Goal: Task Accomplishment & Management: Manage account settings

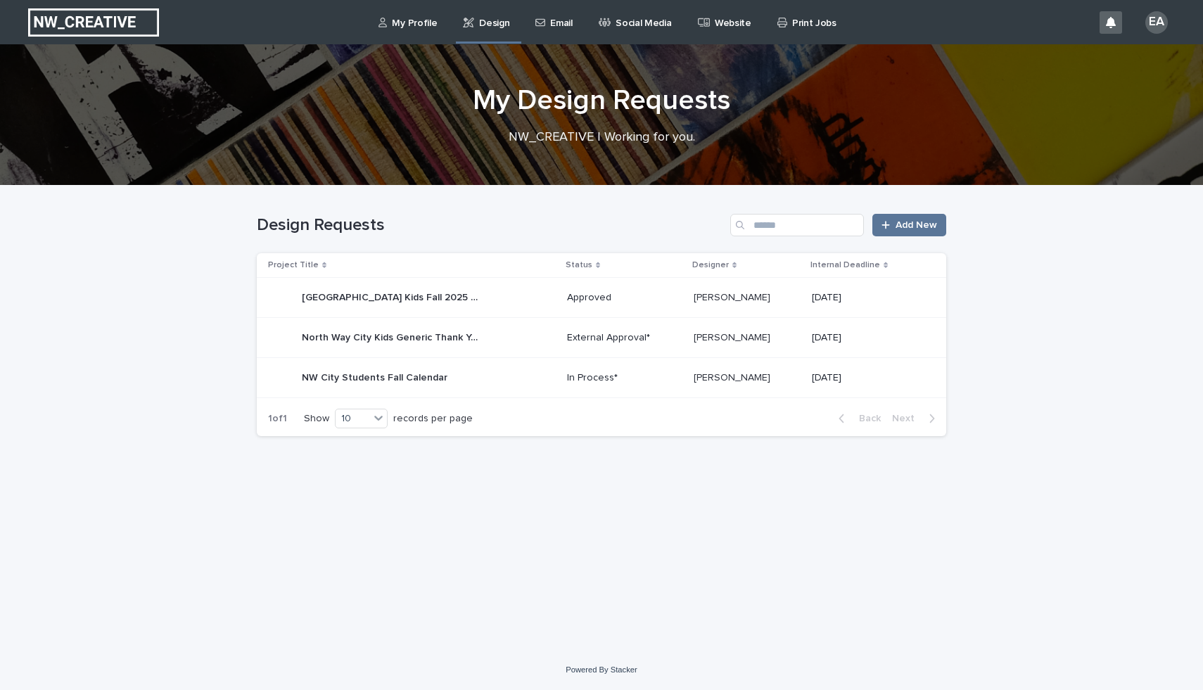
click at [526, 296] on div "[GEOGRAPHIC_DATA] Kids Fall 2025 Calendar North Way City Kids Fall 2025 Calendar" at bounding box center [412, 298] width 288 height 28
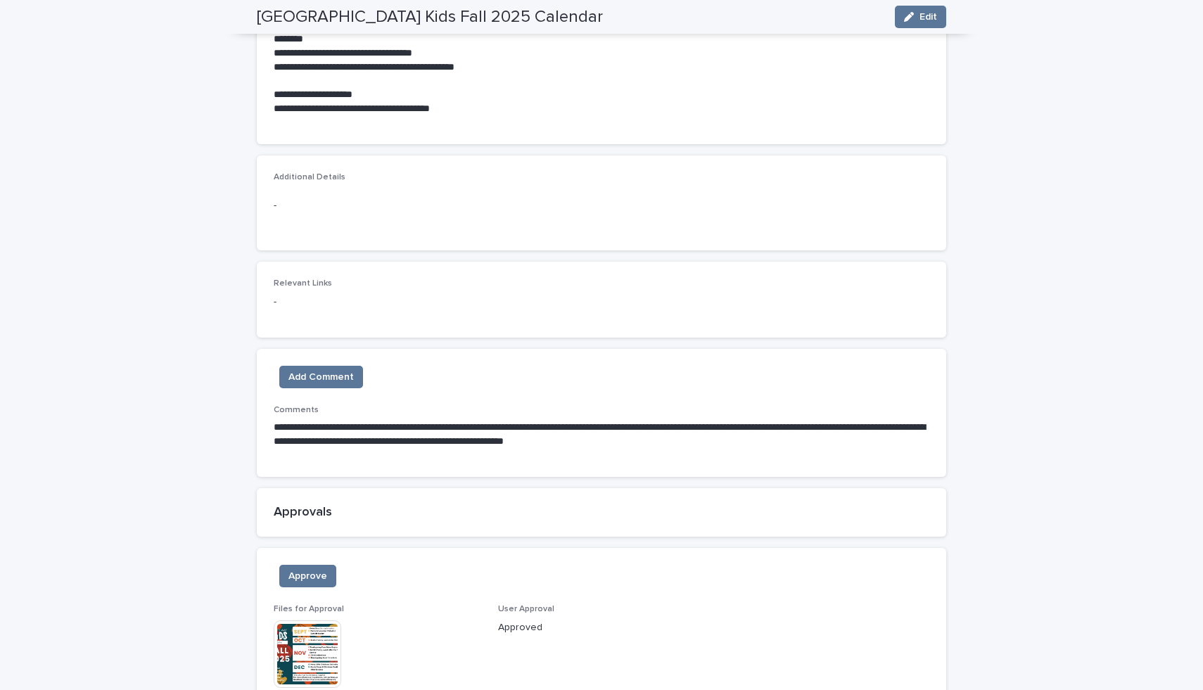
scroll to position [866, 0]
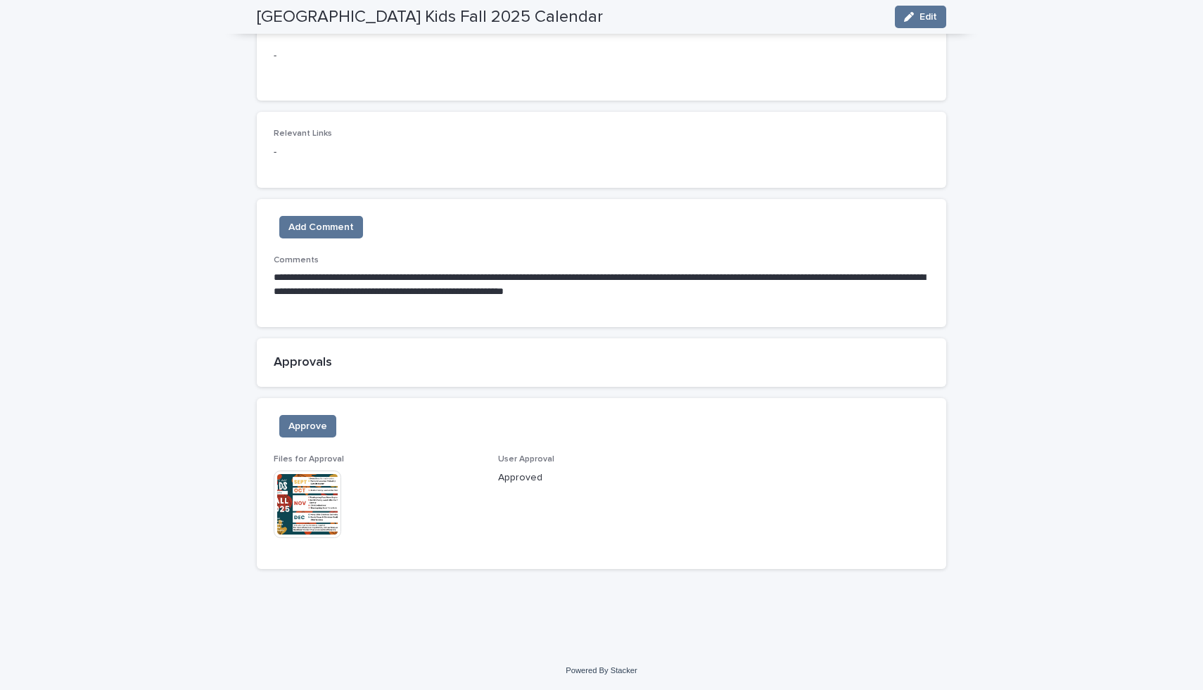
click at [321, 500] on img at bounding box center [308, 505] width 68 height 68
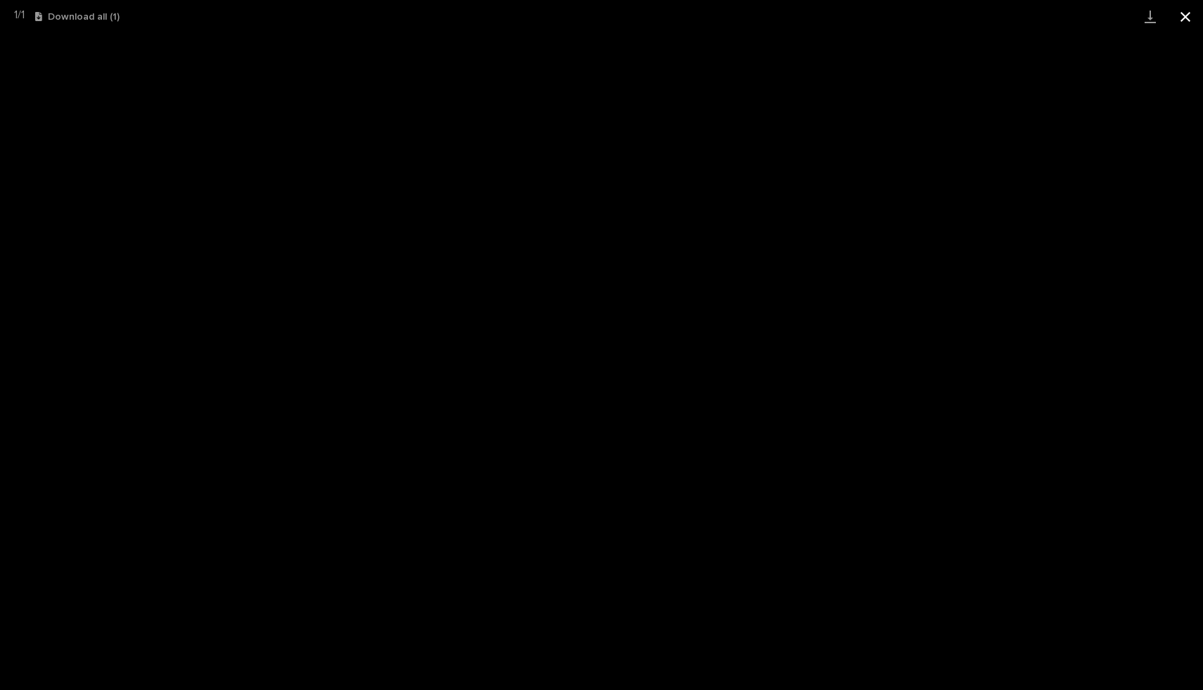
click at [1180, 13] on button "Close gallery" at bounding box center [1185, 16] width 35 height 33
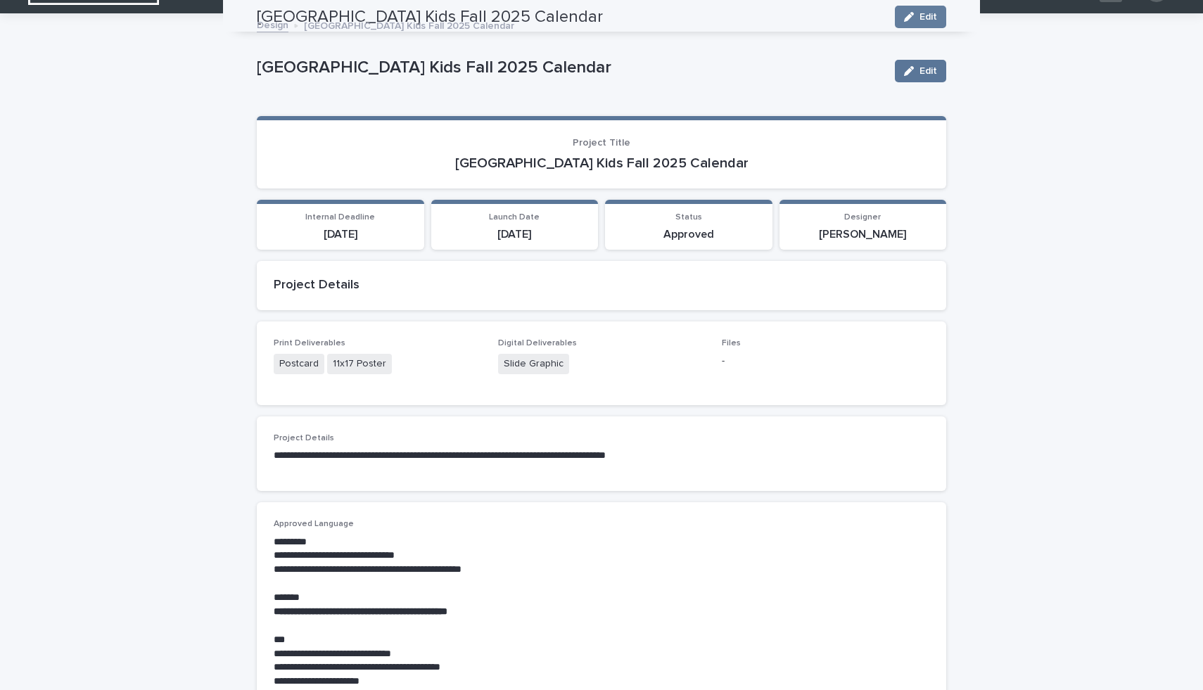
scroll to position [0, 0]
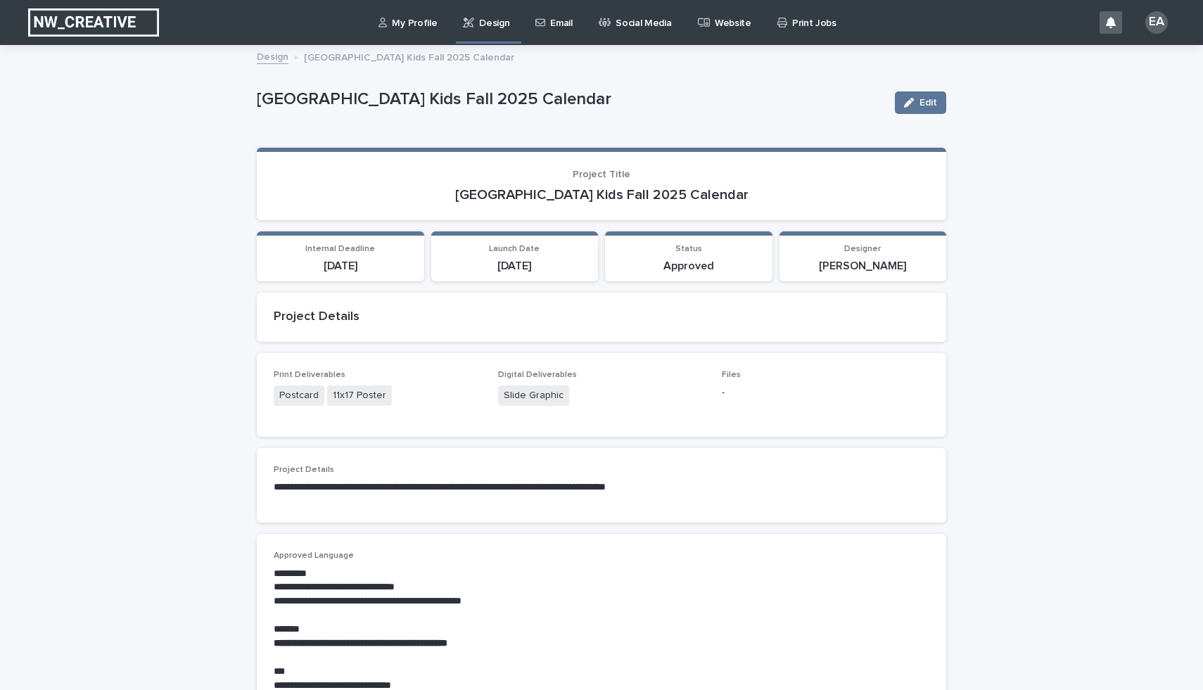
click at [477, 43] on div "Design" at bounding box center [488, 22] width 65 height 44
click at [482, 22] on p "Design" at bounding box center [494, 15] width 30 height 30
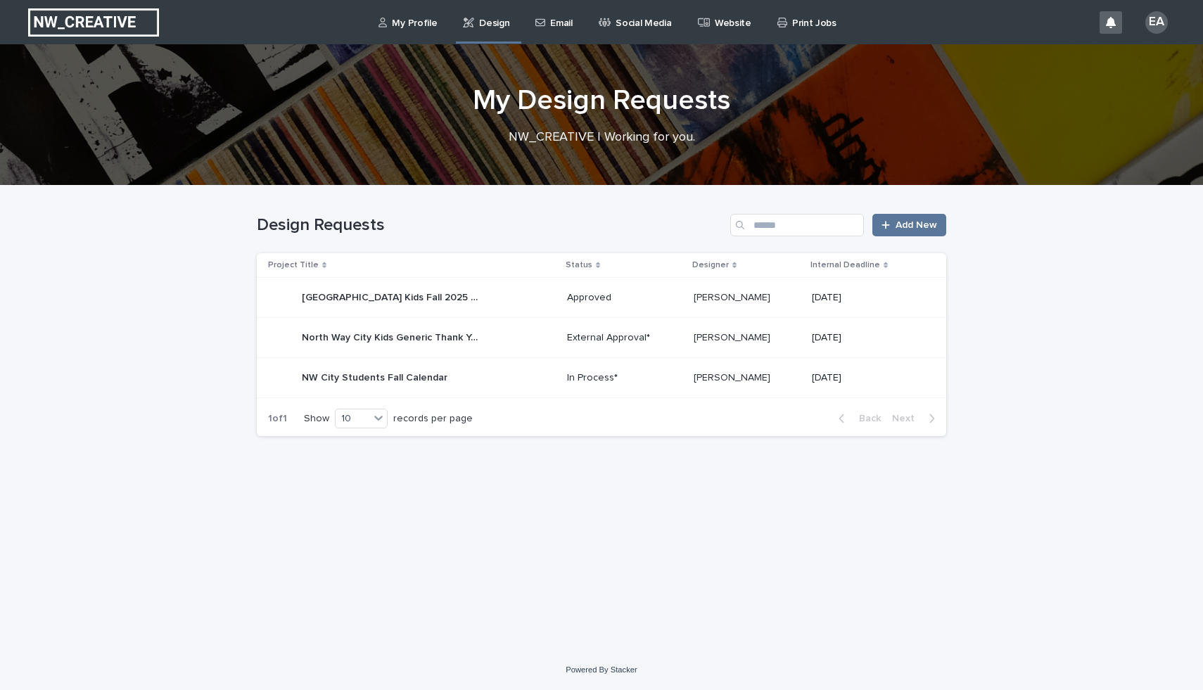
click at [683, 339] on p "External Approval*" at bounding box center [624, 338] width 115 height 12
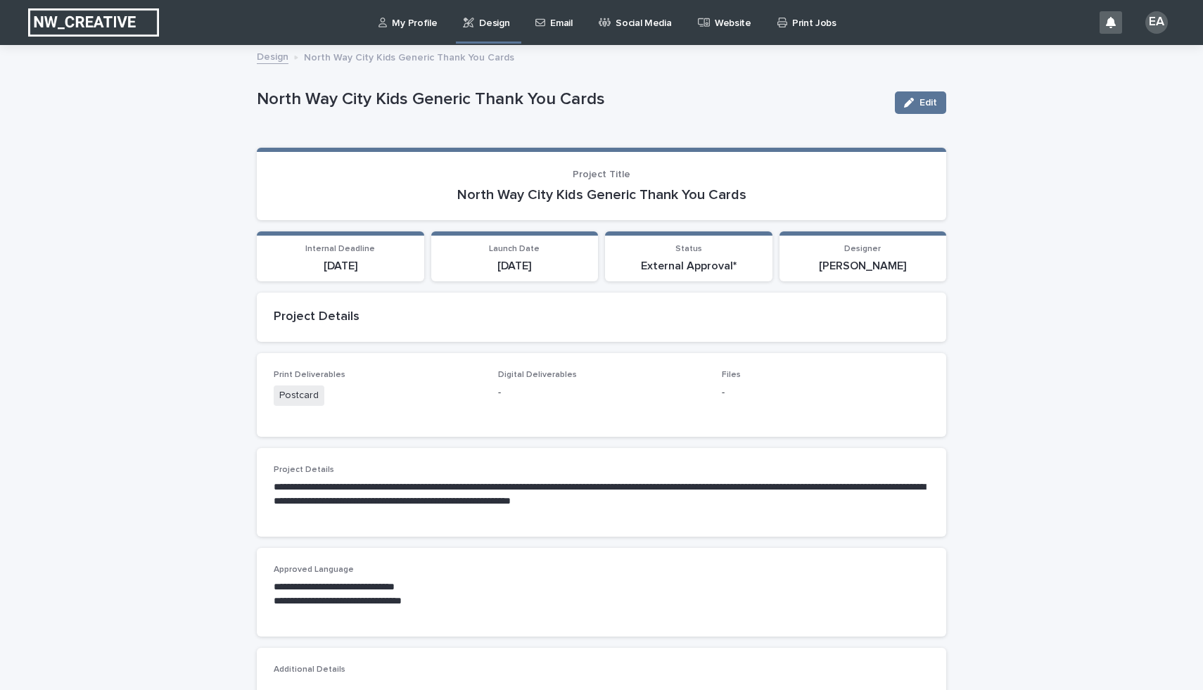
click at [492, 446] on div "Loading... Saving… Print Deliverables Postcard Digital Deliverables - Files -" at bounding box center [602, 400] width 690 height 95
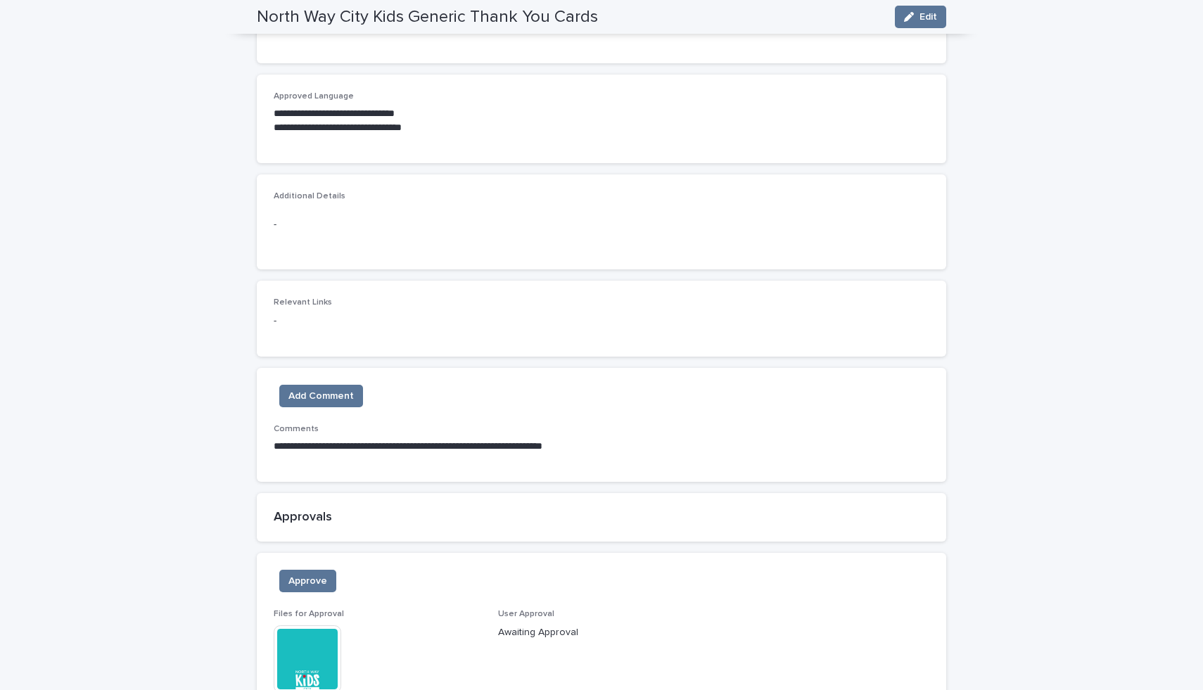
scroll to position [616, 0]
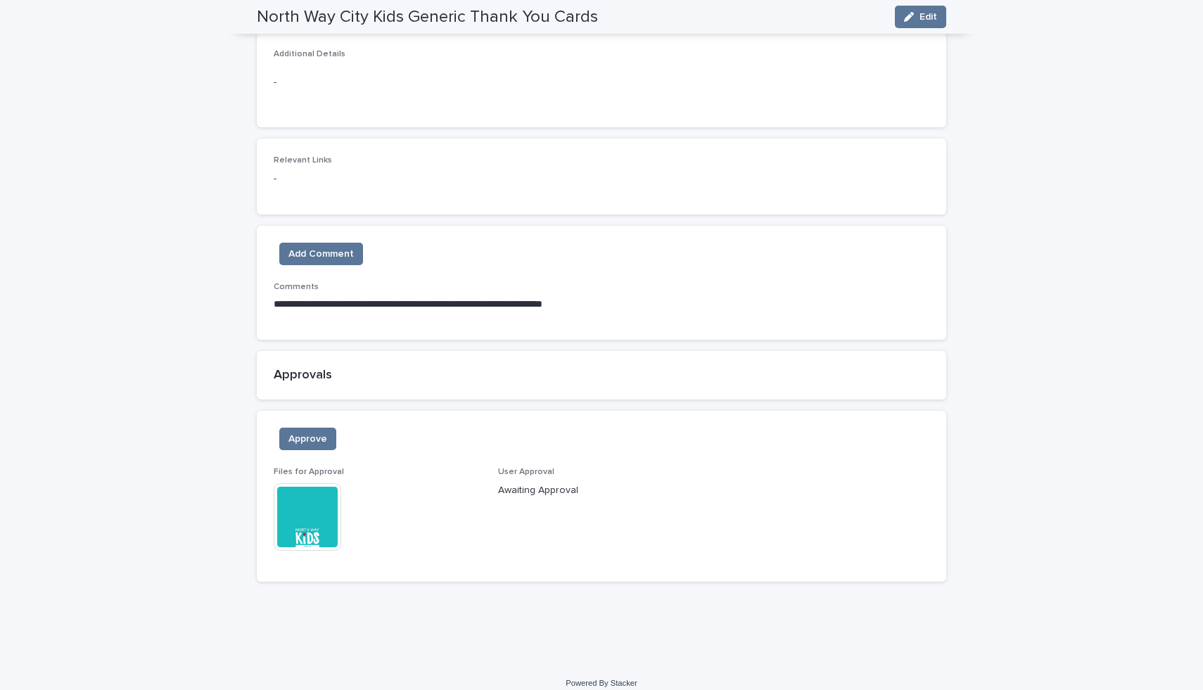
click at [314, 518] on img at bounding box center [308, 517] width 68 height 68
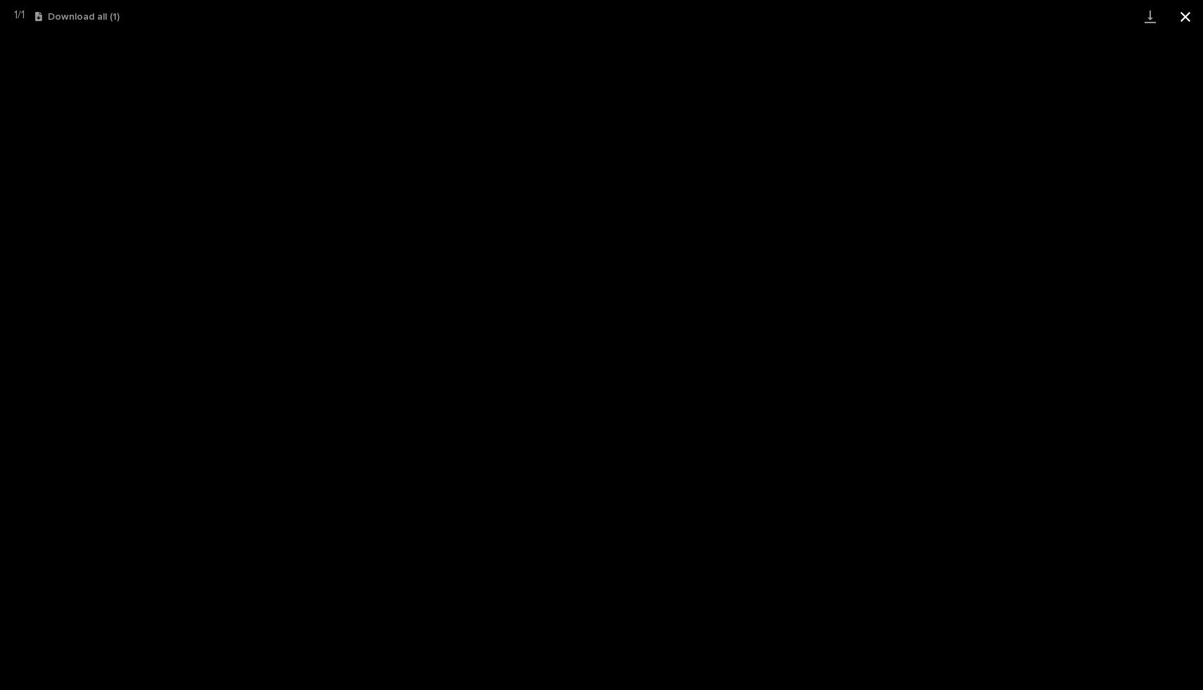
click at [1185, 12] on button "Close gallery" at bounding box center [1185, 16] width 35 height 33
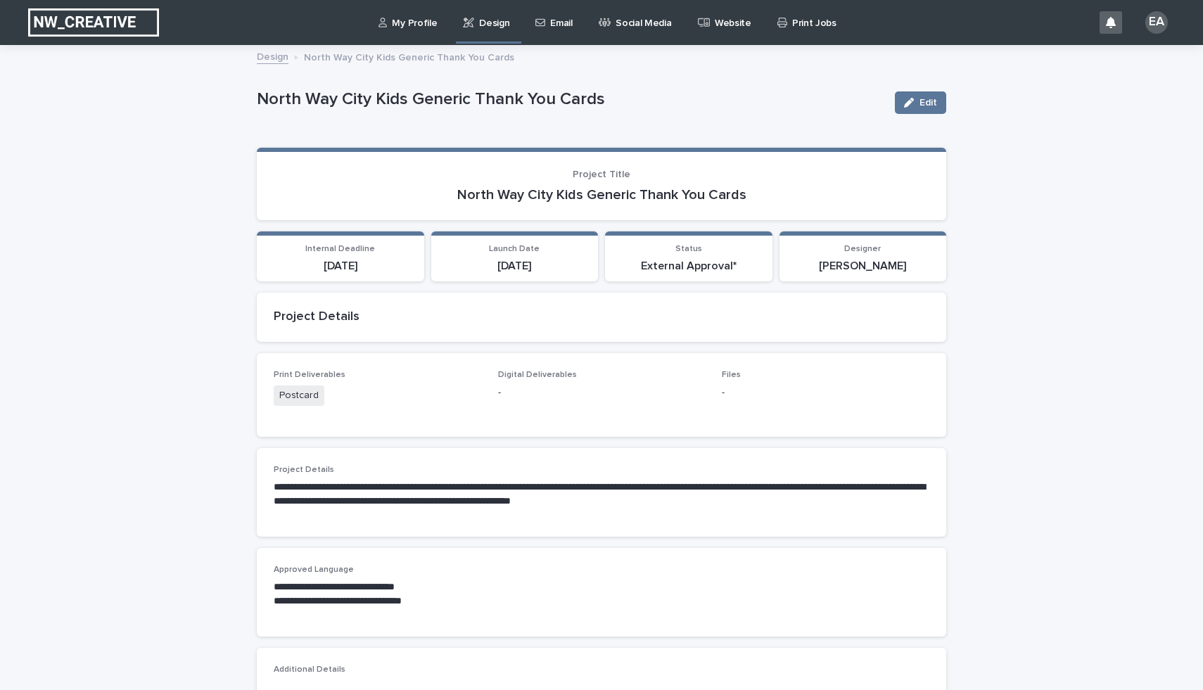
scroll to position [500, 0]
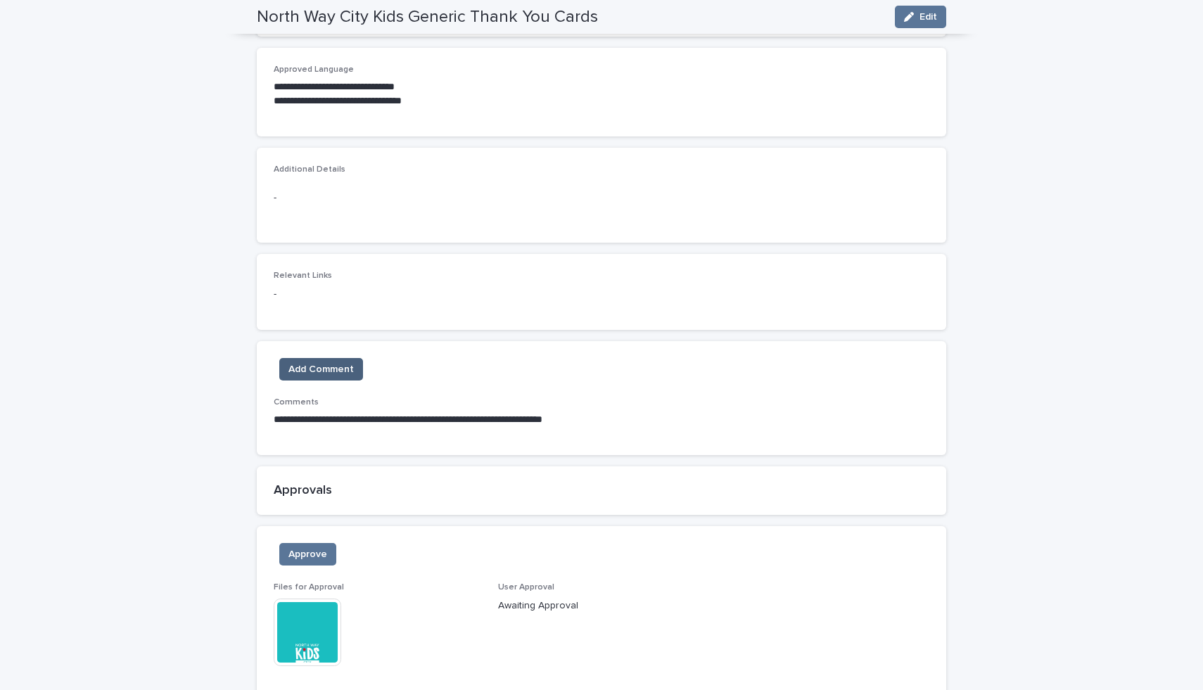
click at [349, 375] on span "Add Comment" at bounding box center [321, 369] width 65 height 14
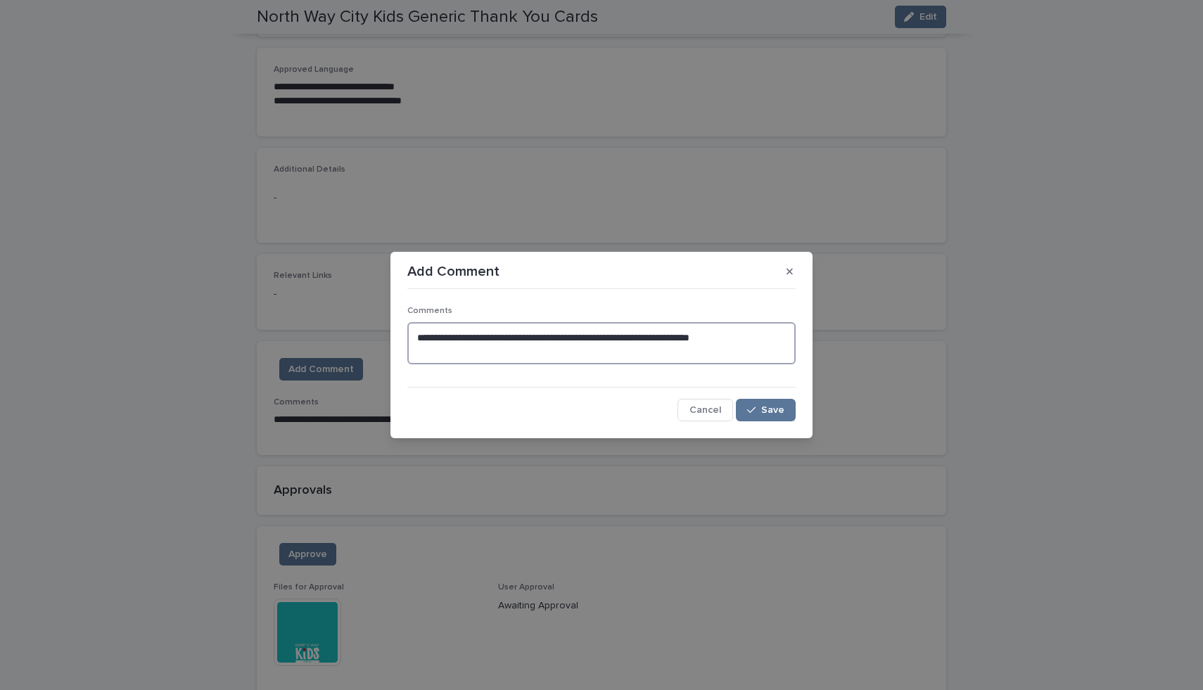
click at [754, 332] on textarea "**********" at bounding box center [601, 343] width 388 height 42
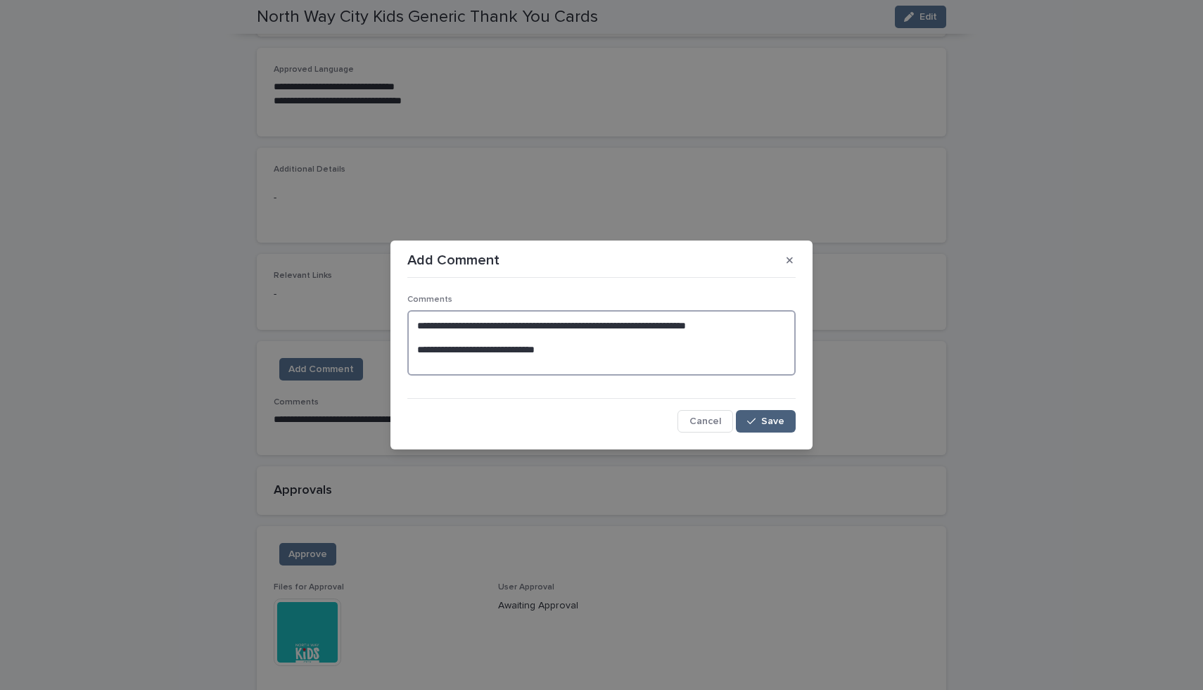
type textarea "**********"
click at [791, 425] on button "Save" at bounding box center [766, 421] width 60 height 23
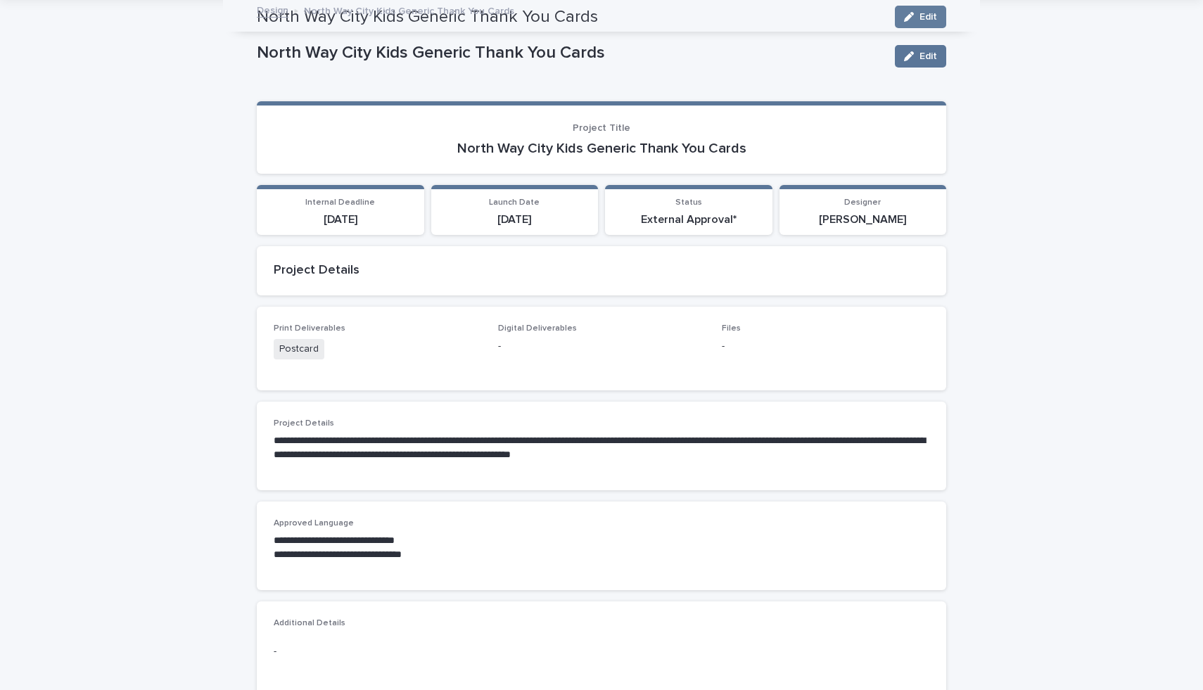
scroll to position [0, 0]
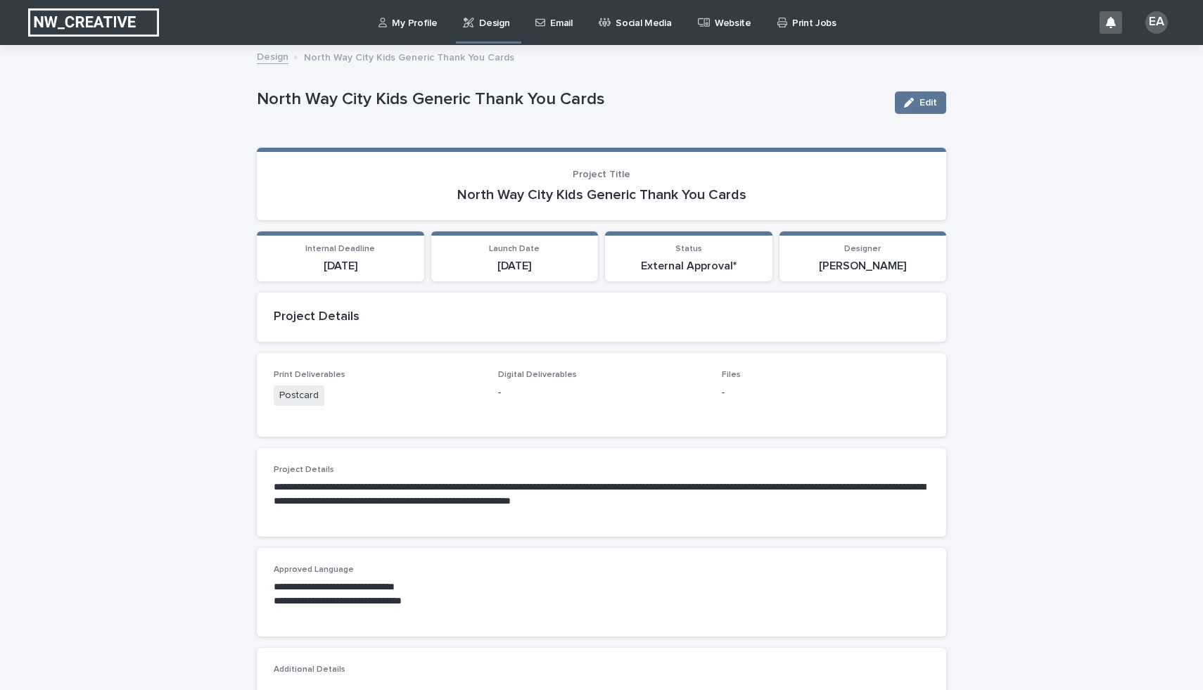
click at [469, 27] on div "Design" at bounding box center [489, 15] width 54 height 30
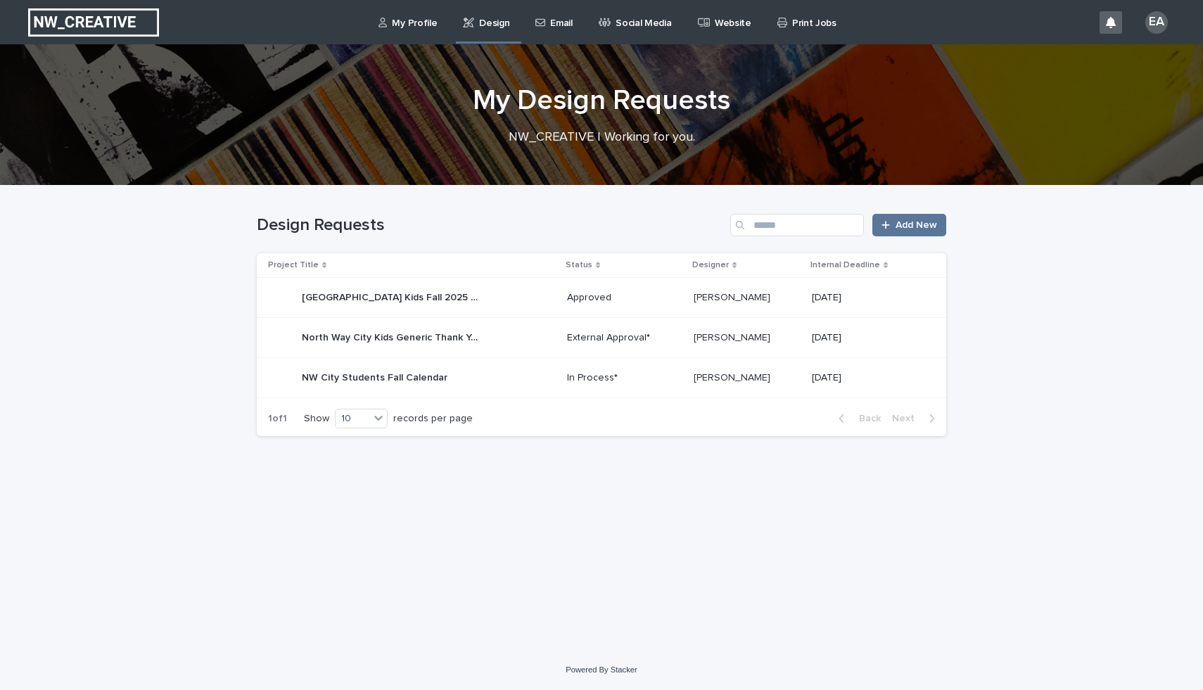
click at [808, 333] on td "[DATE]" at bounding box center [877, 338] width 140 height 40
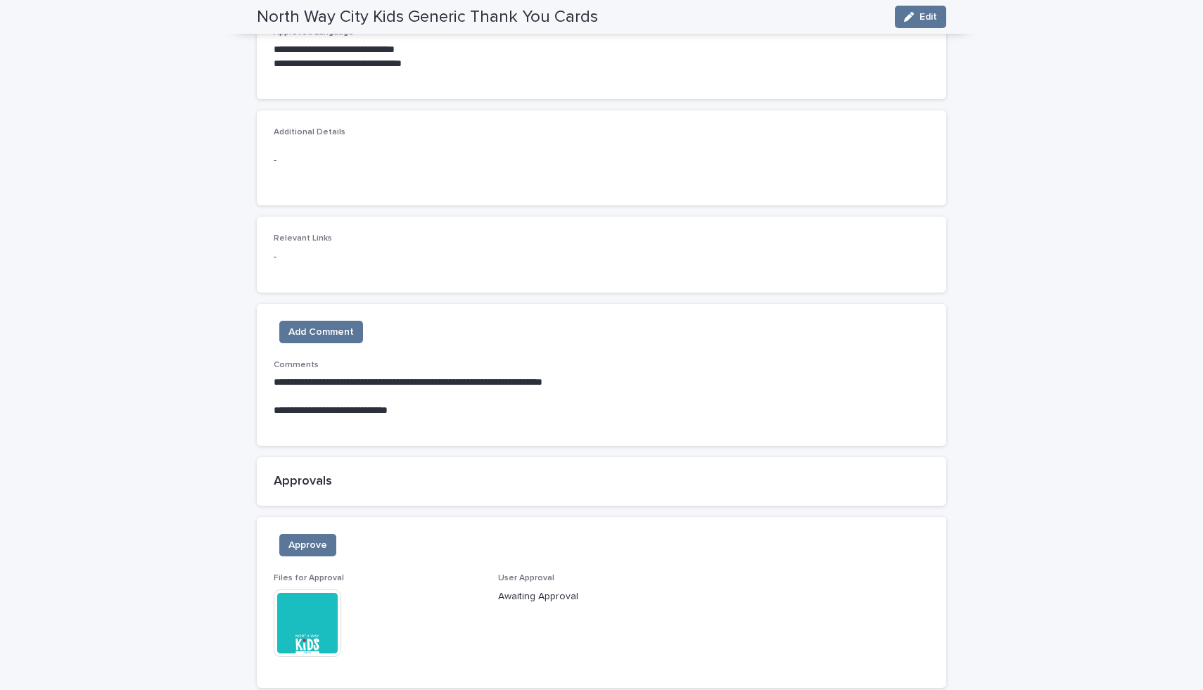
scroll to position [657, 0]
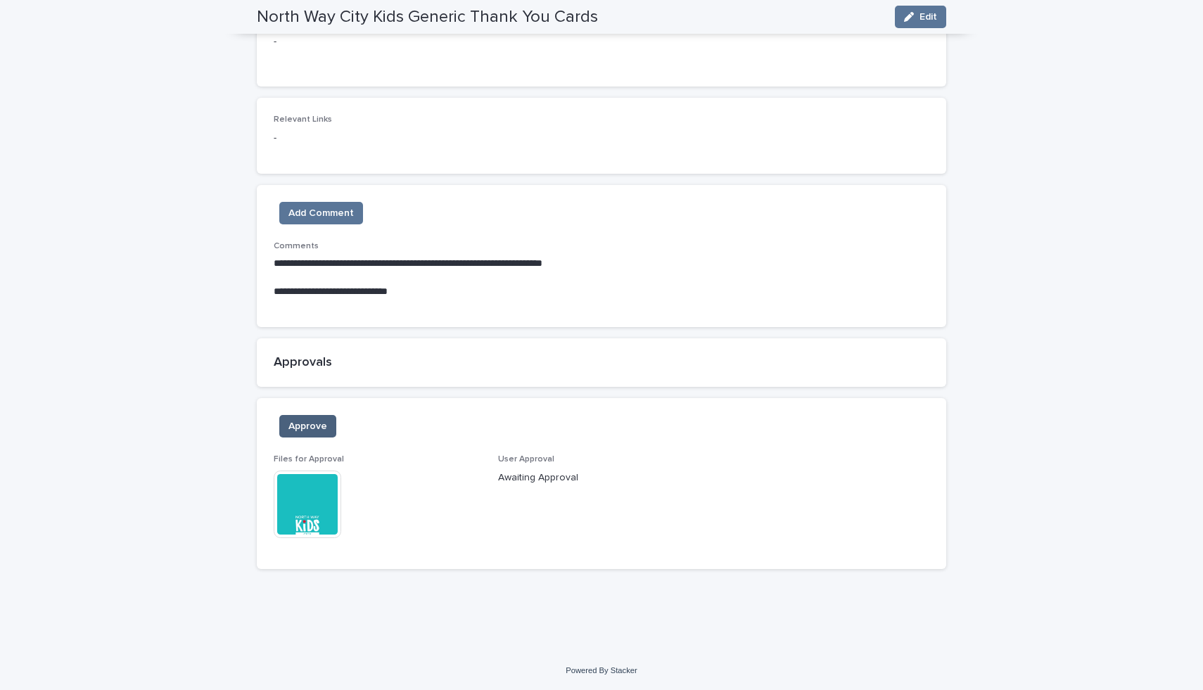
click at [290, 436] on button "Approve" at bounding box center [307, 426] width 57 height 23
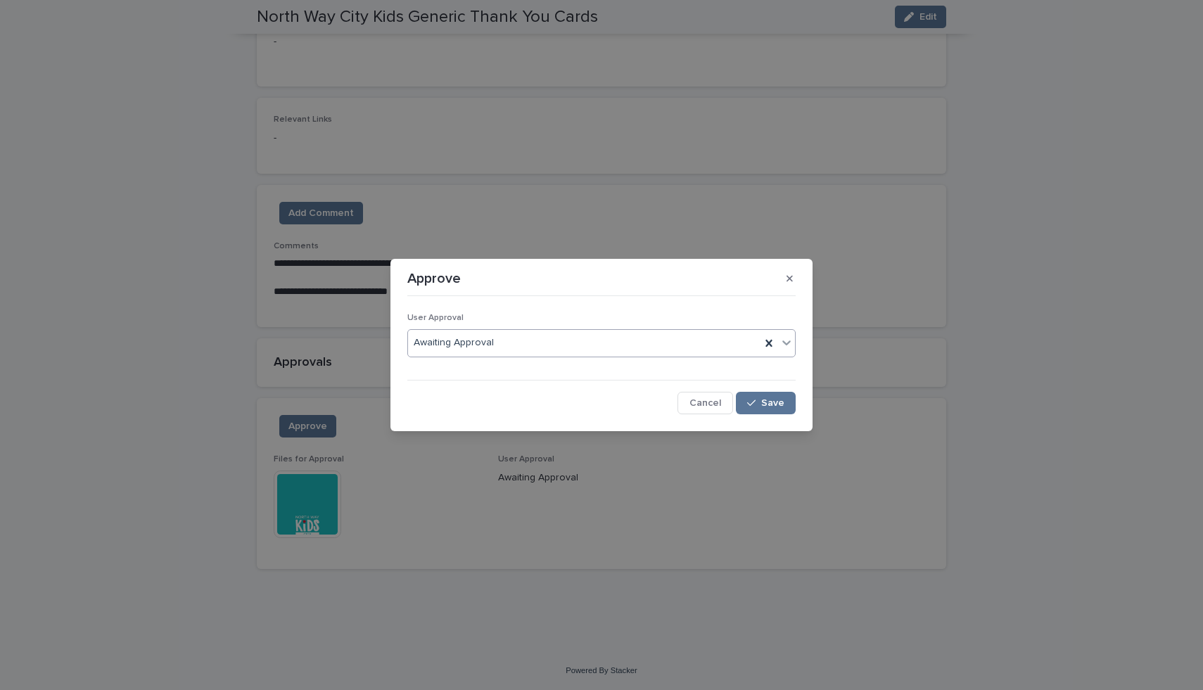
click at [576, 343] on div "Awaiting Approval" at bounding box center [584, 342] width 353 height 23
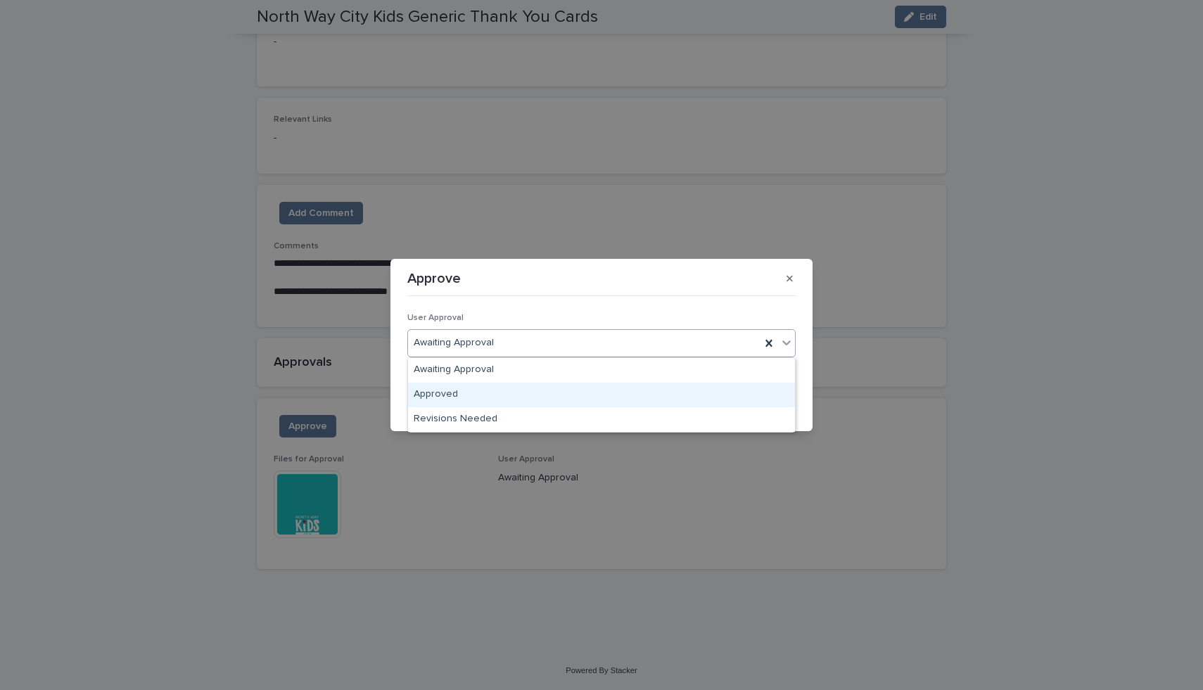
click at [563, 392] on div "Approved" at bounding box center [601, 395] width 387 height 25
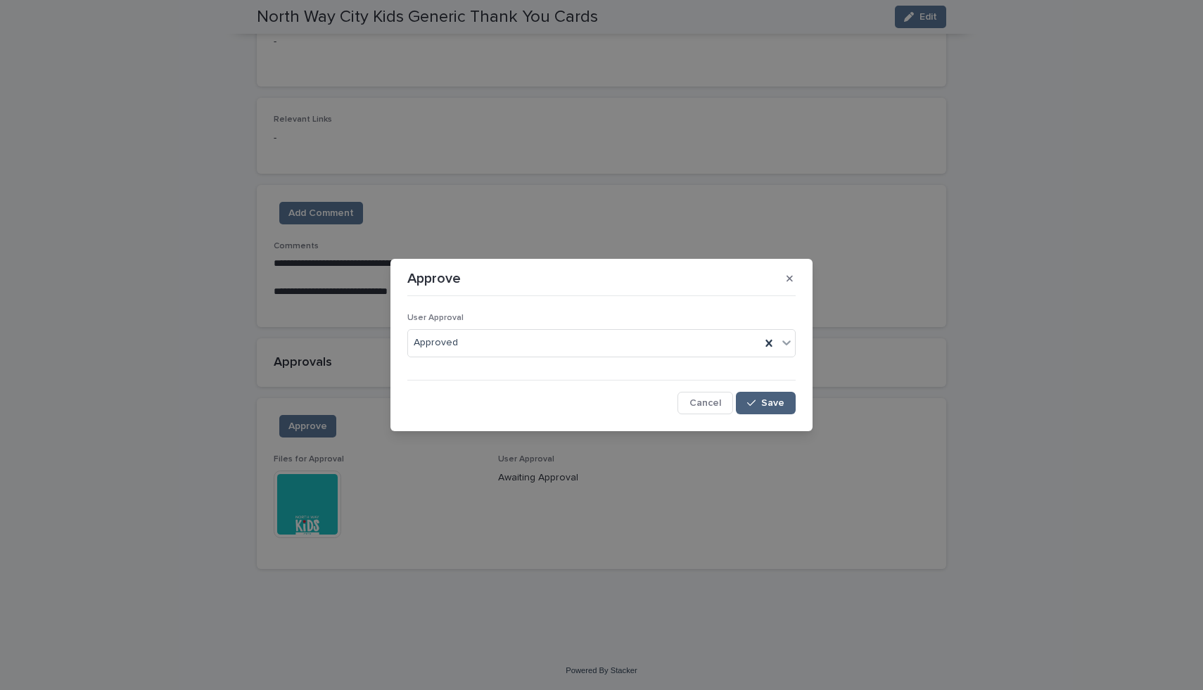
click at [785, 398] on button "Save" at bounding box center [766, 403] width 60 height 23
